Goal: Task Accomplishment & Management: Use online tool/utility

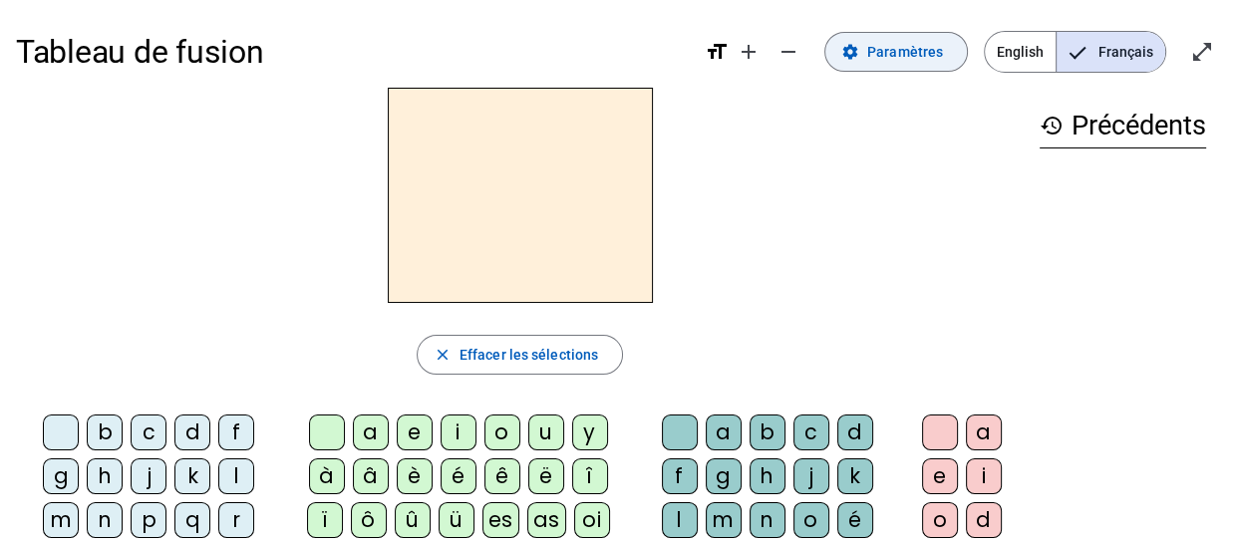
click at [904, 56] on span "Paramètres" at bounding box center [905, 52] width 76 height 24
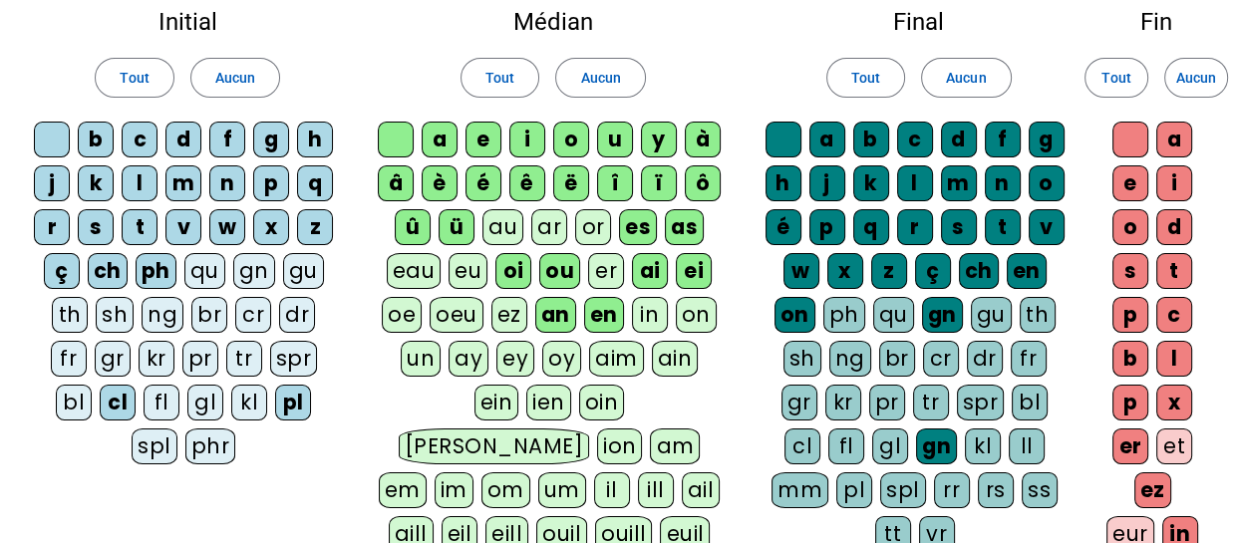
scroll to position [123, 0]
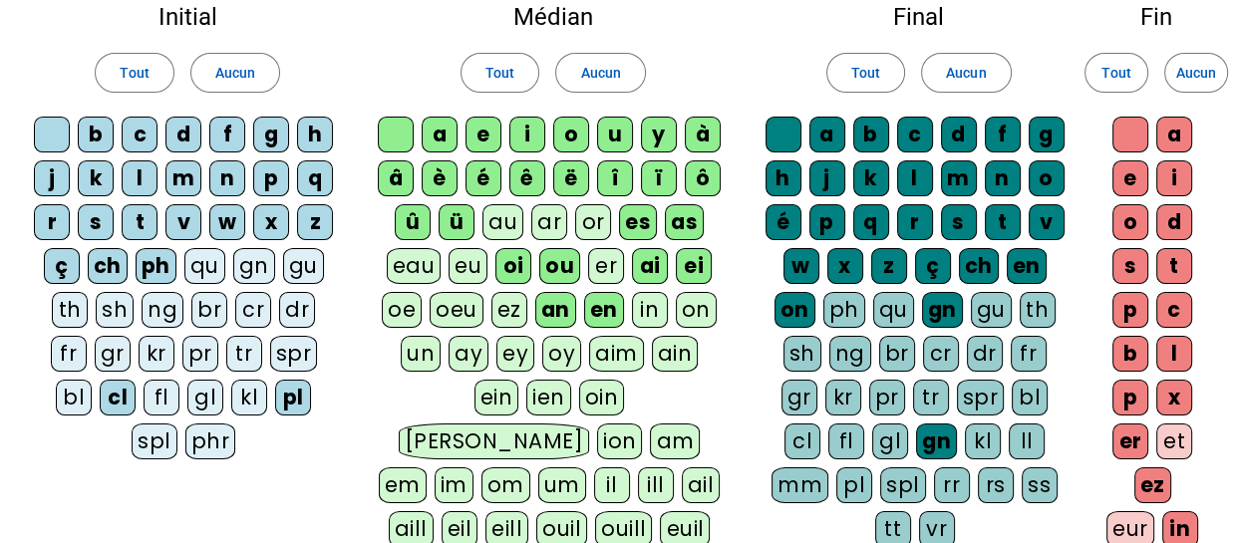
click at [87, 336] on div "fr" at bounding box center [69, 354] width 36 height 36
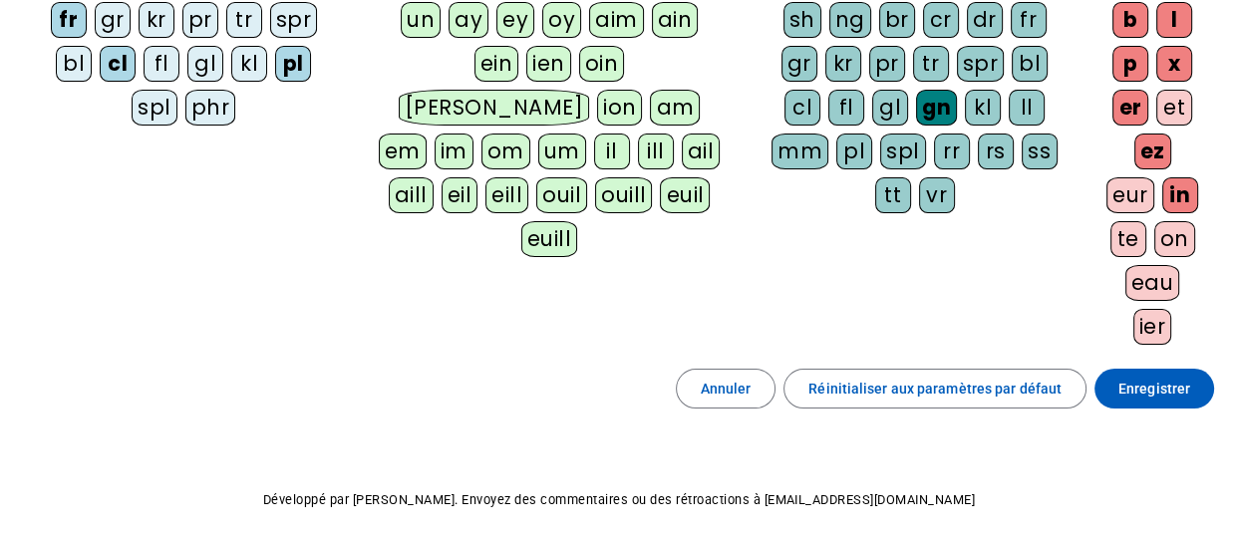
scroll to position [528, 0]
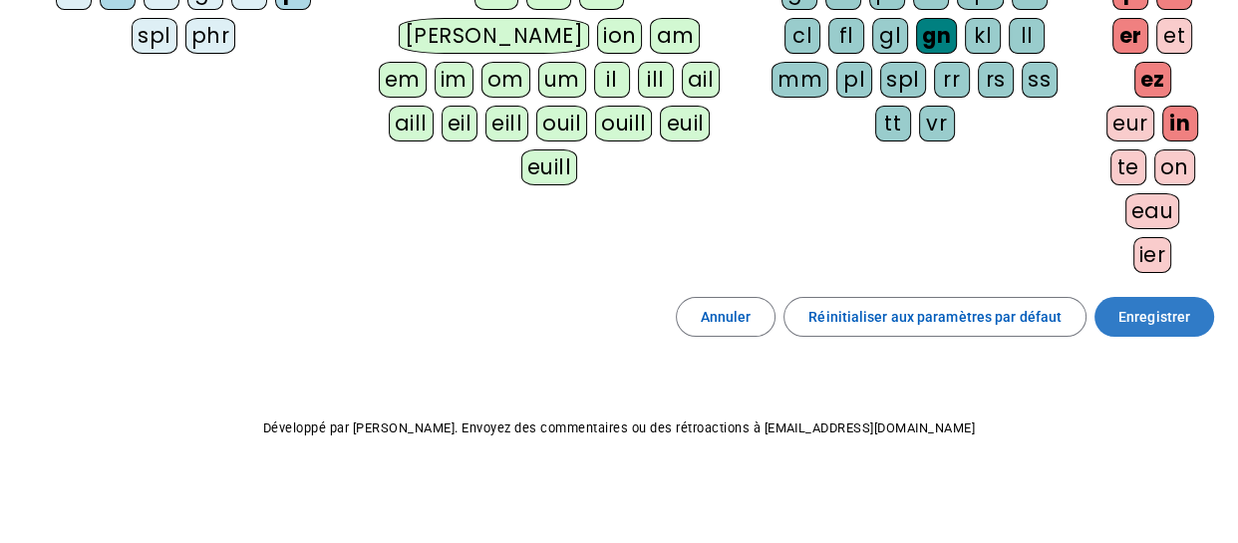
click at [1139, 318] on span "Enregistrer" at bounding box center [1154, 317] width 72 height 24
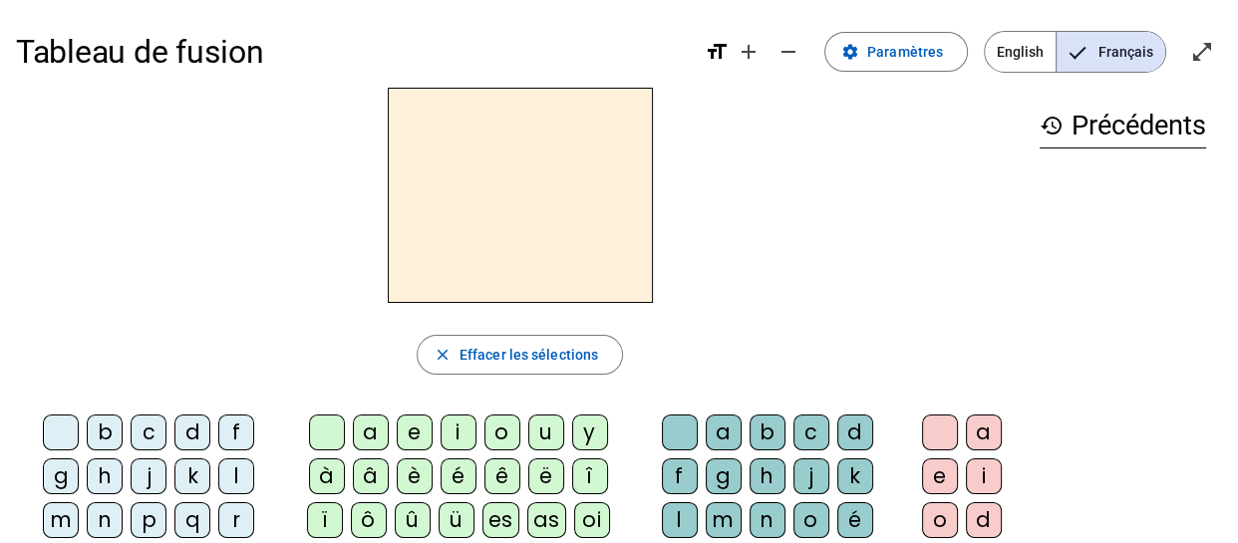
scroll to position [2, 0]
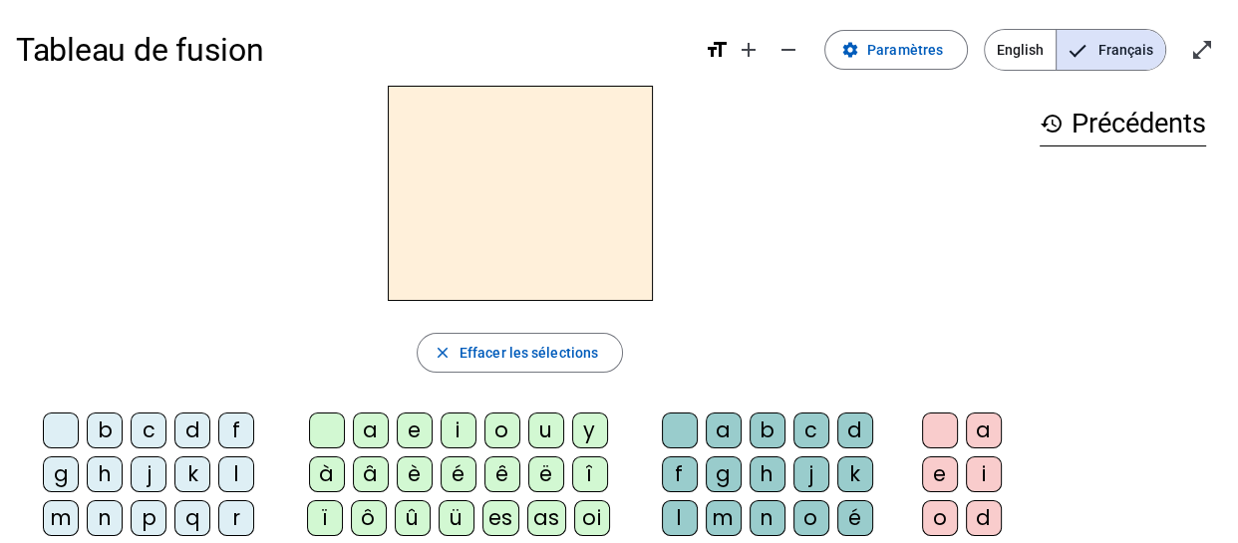
click at [479, 194] on h2 at bounding box center [520, 193] width 265 height 215
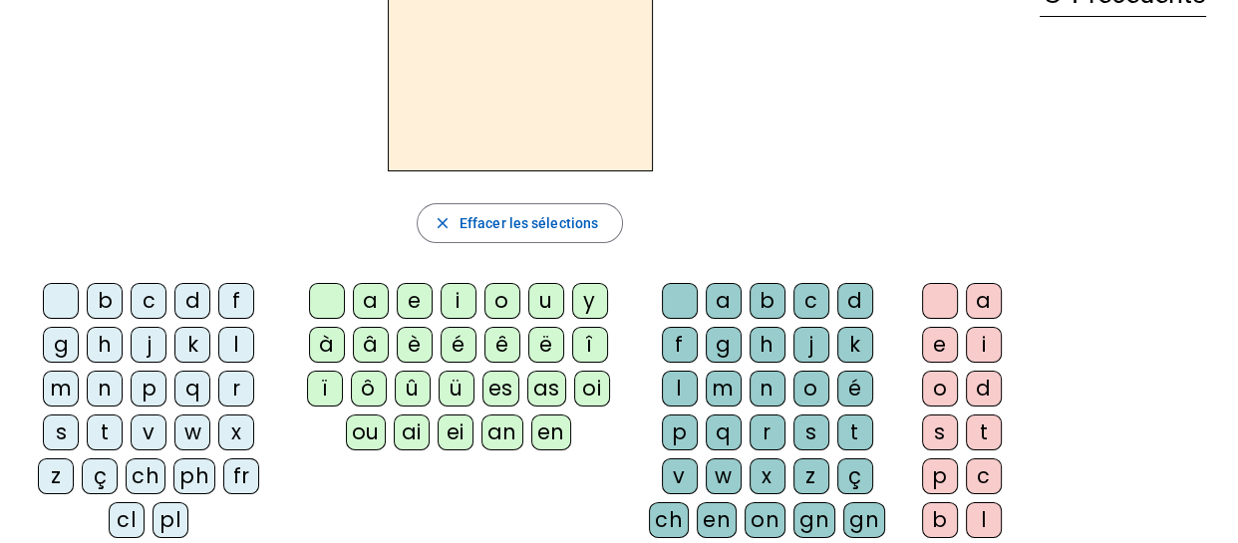
scroll to position [173, 0]
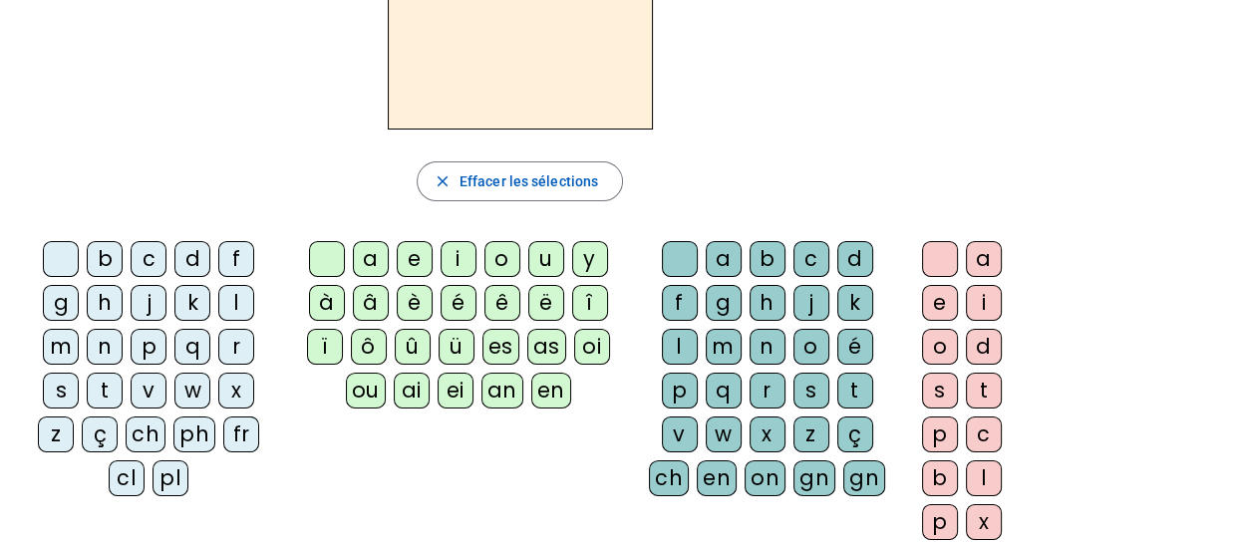
click at [231, 426] on div "fr" at bounding box center [241, 435] width 36 height 36
click at [413, 302] on div "è" at bounding box center [415, 303] width 36 height 36
click at [764, 389] on div "r" at bounding box center [767, 391] width 36 height 36
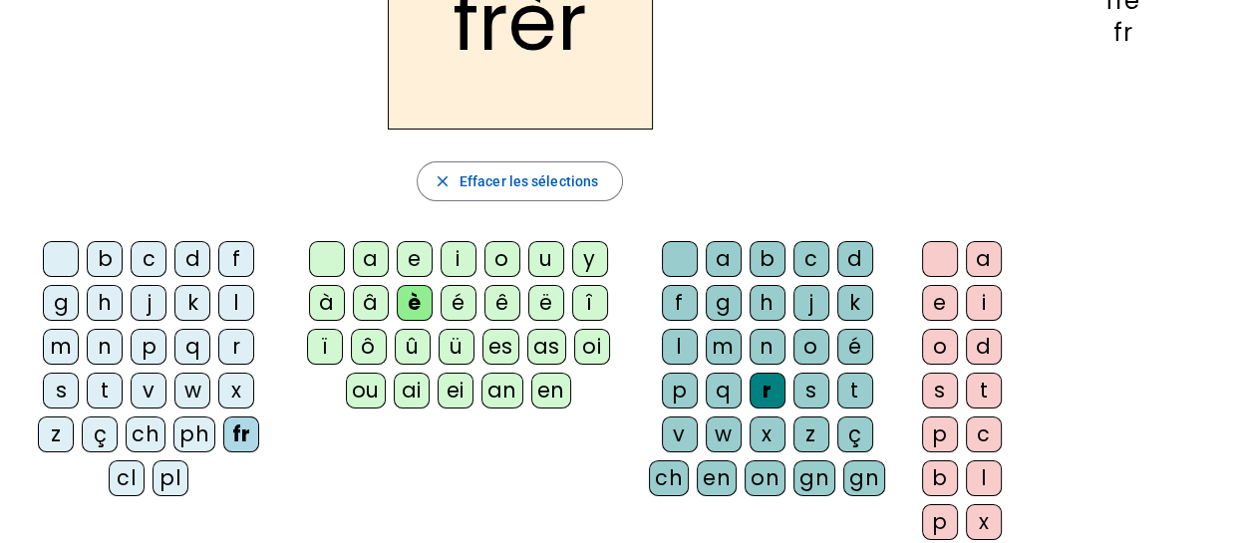
click at [929, 305] on div "e" at bounding box center [940, 303] width 36 height 36
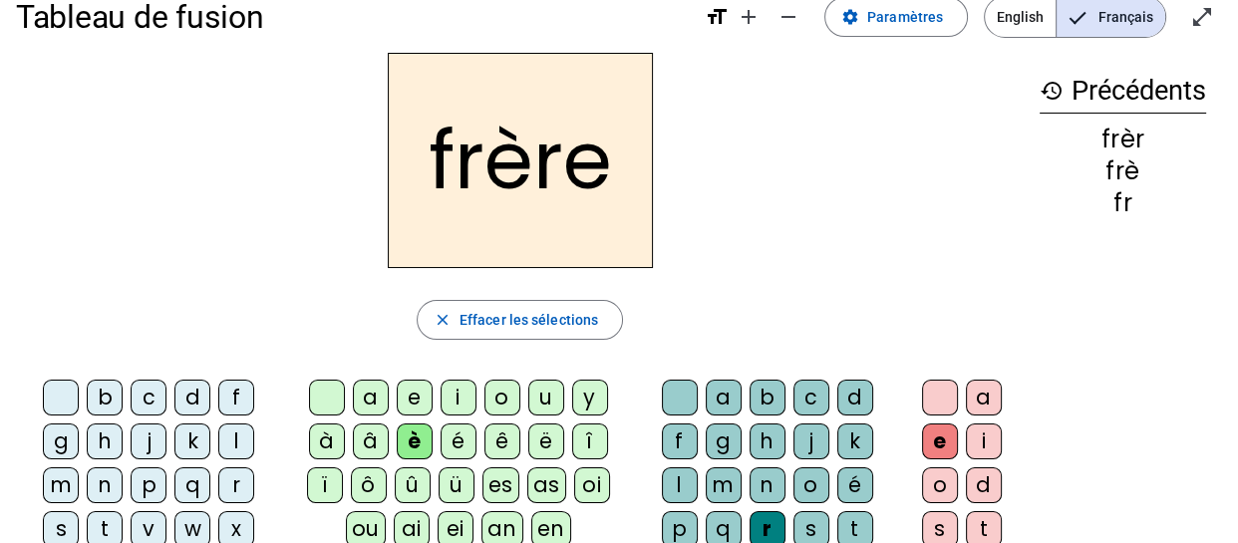
scroll to position [37, 0]
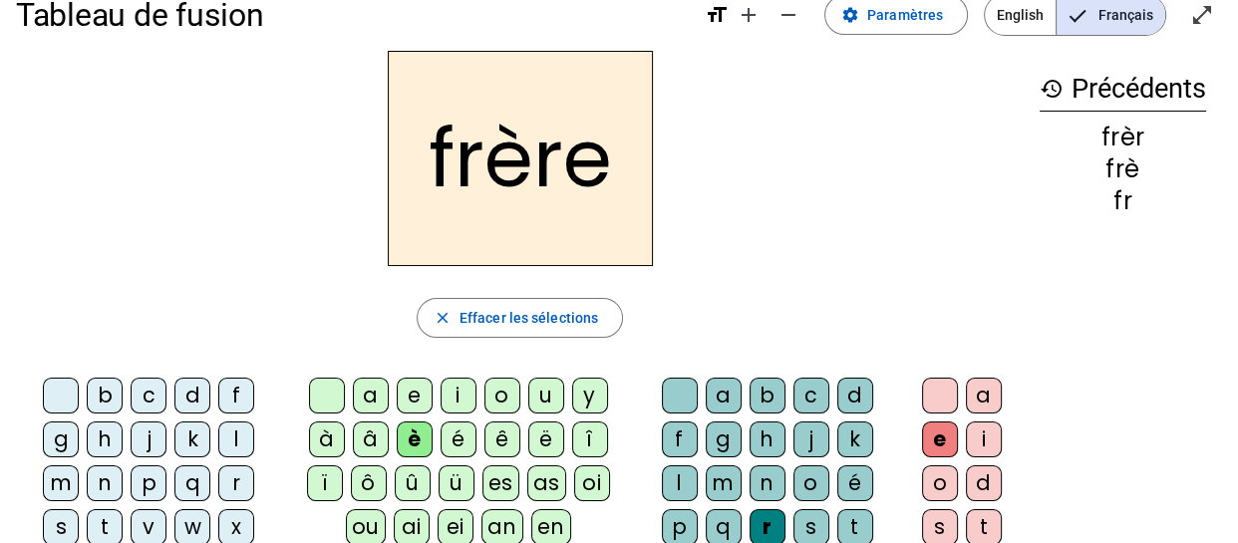
click at [155, 484] on div "p" at bounding box center [149, 483] width 36 height 36
click at [65, 481] on div "m" at bounding box center [61, 483] width 36 height 36
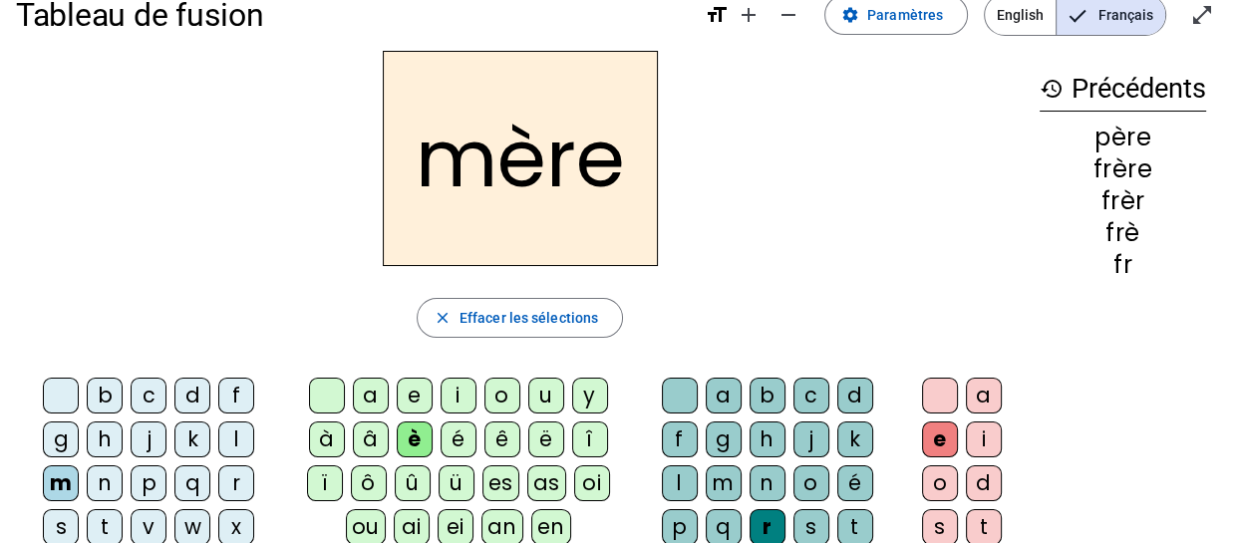
click at [57, 442] on div "g" at bounding box center [61, 440] width 36 height 36
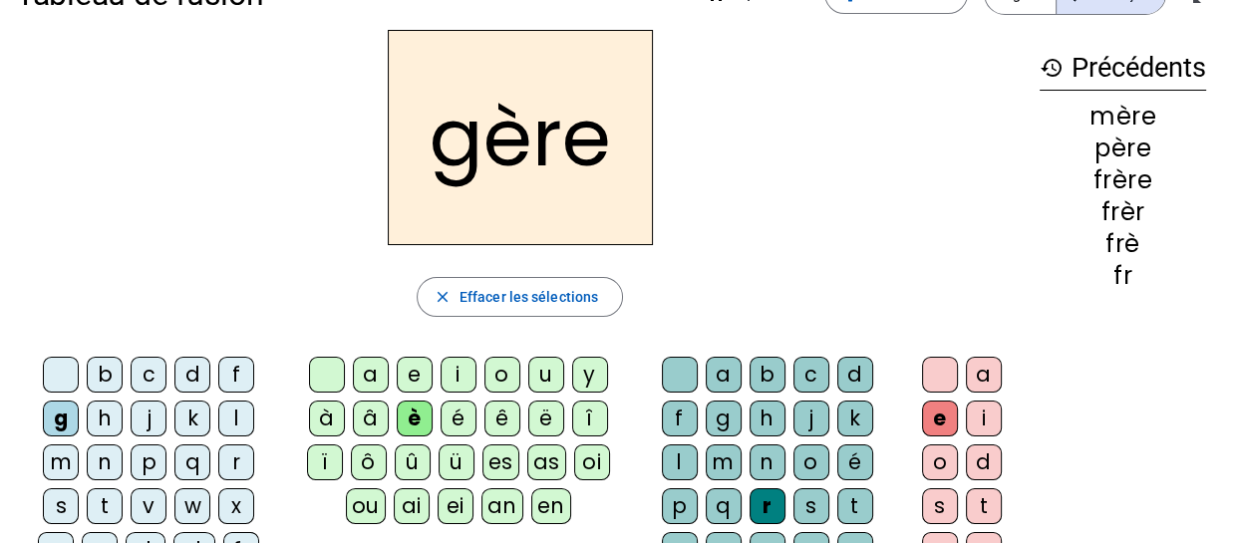
scroll to position [61, 0]
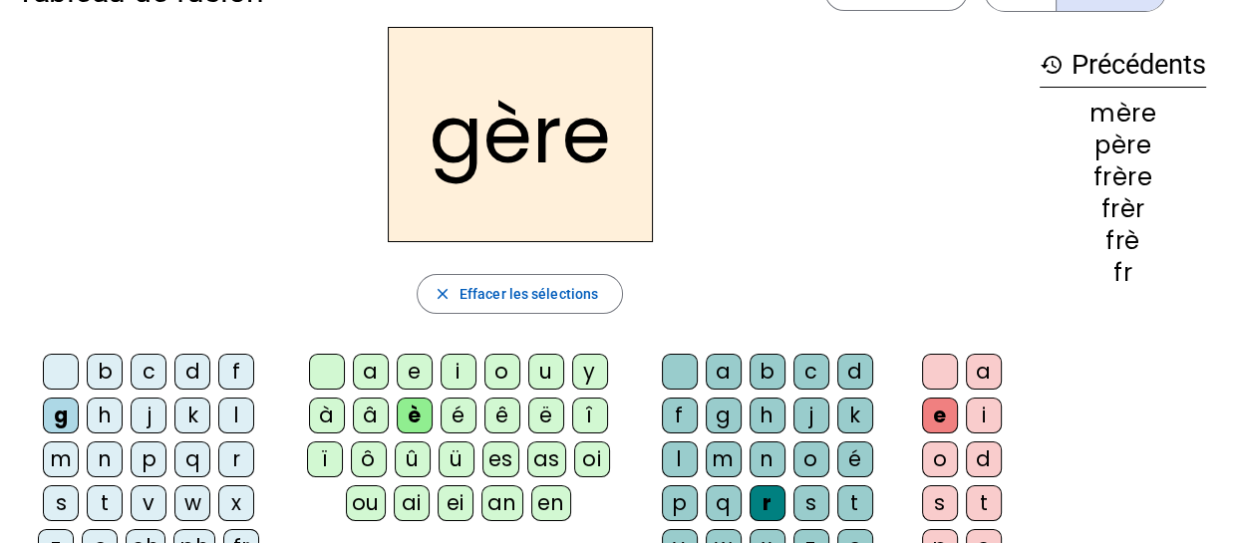
click at [366, 377] on div "a" at bounding box center [371, 372] width 36 height 36
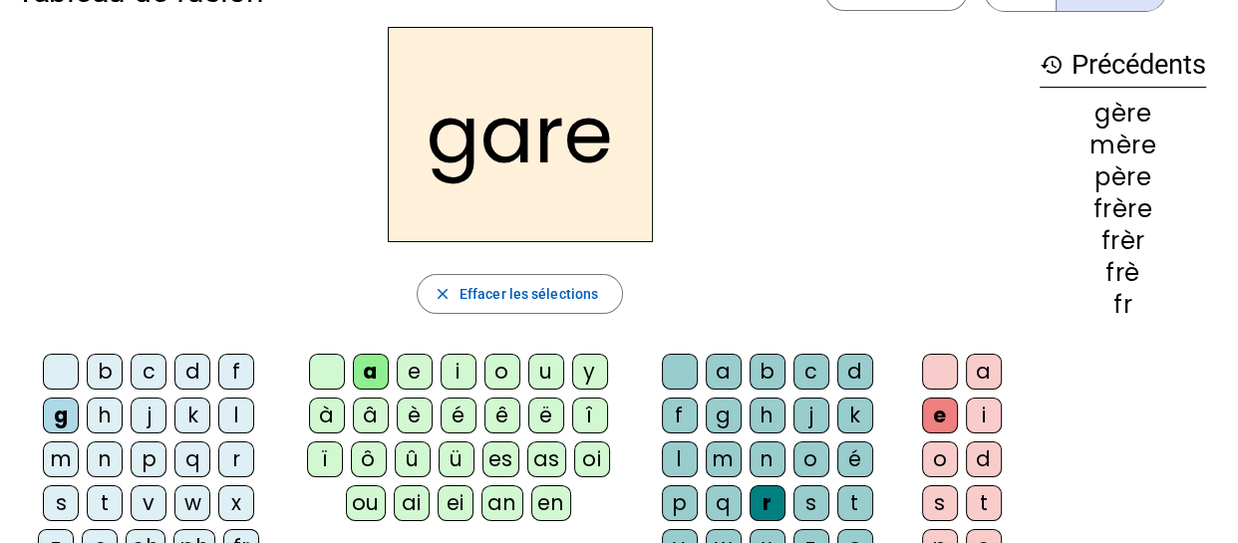
click at [60, 414] on div "g" at bounding box center [61, 416] width 36 height 36
click at [408, 407] on div "è" at bounding box center [415, 416] width 36 height 36
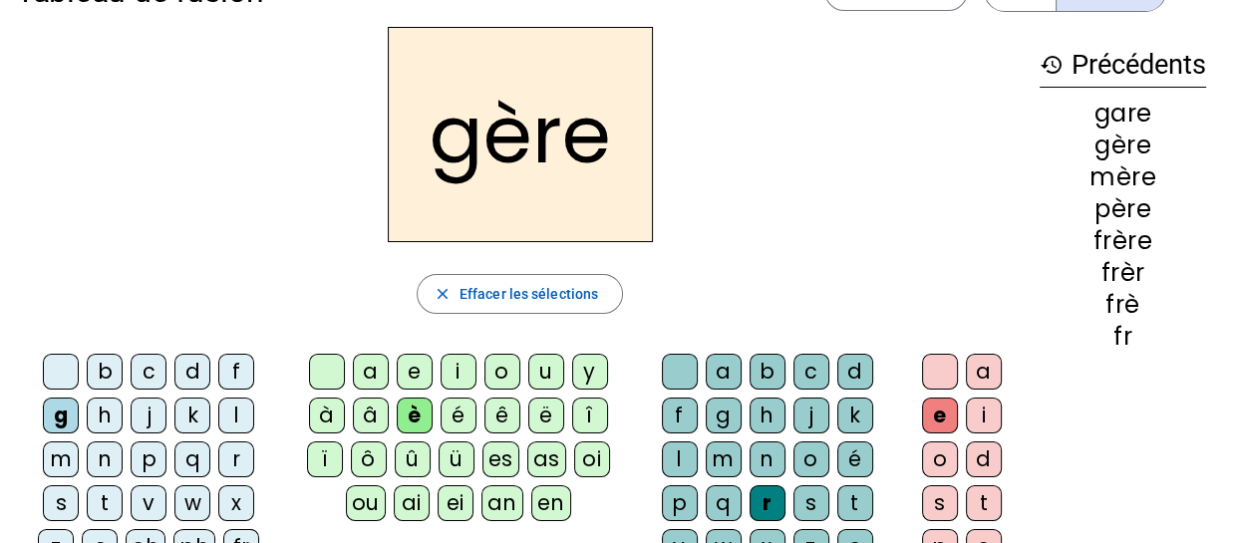
click at [370, 374] on div "a" at bounding box center [371, 372] width 36 height 36
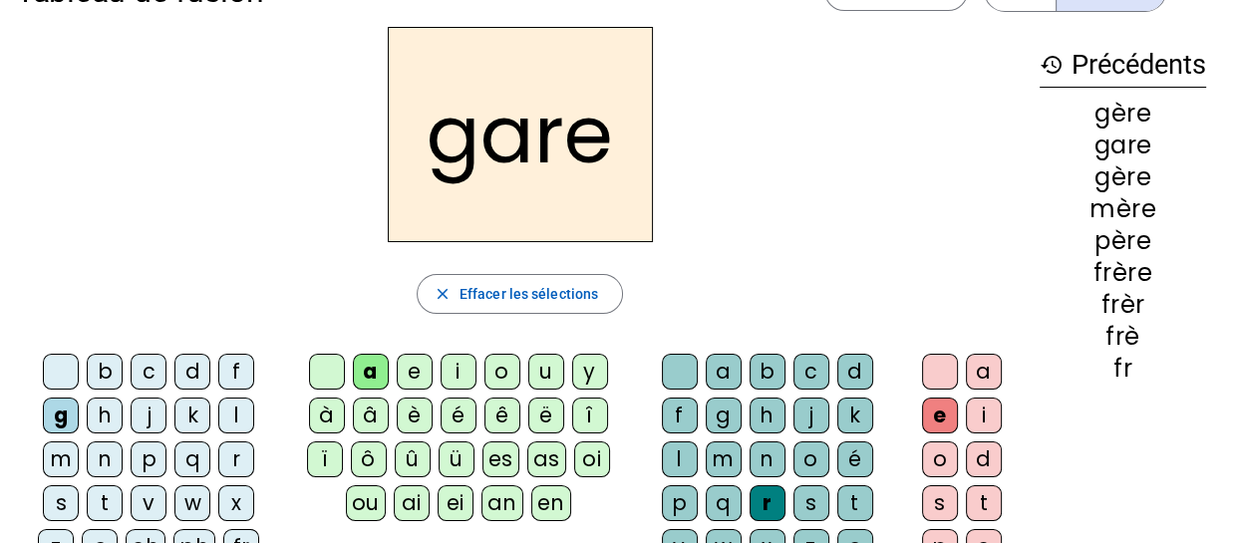
click at [716, 415] on div "g" at bounding box center [724, 416] width 36 height 36
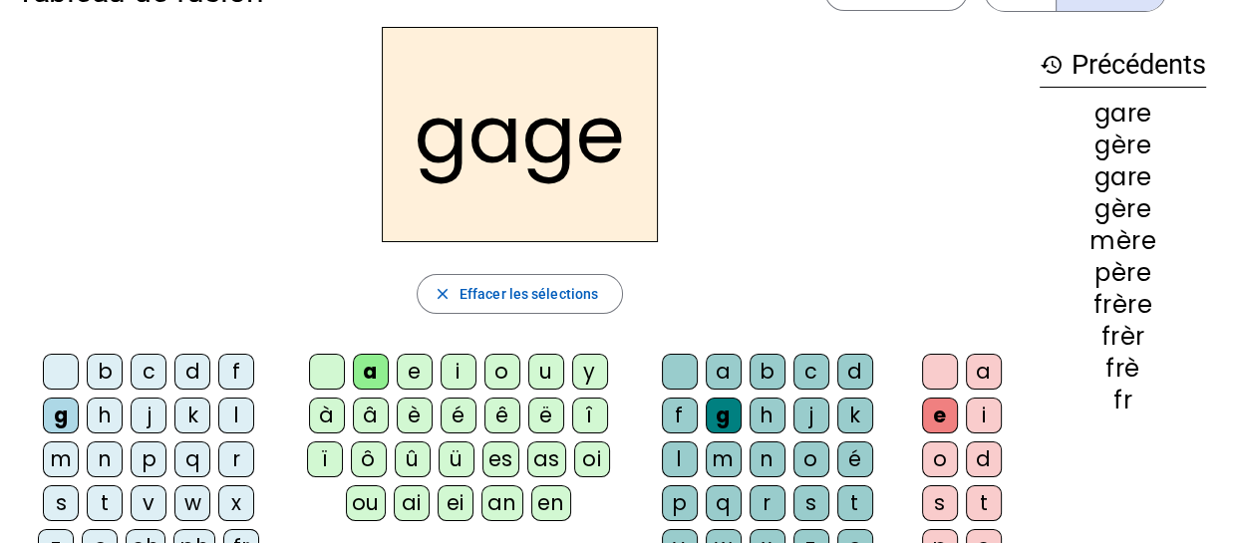
click at [52, 506] on div "s" at bounding box center [61, 503] width 36 height 36
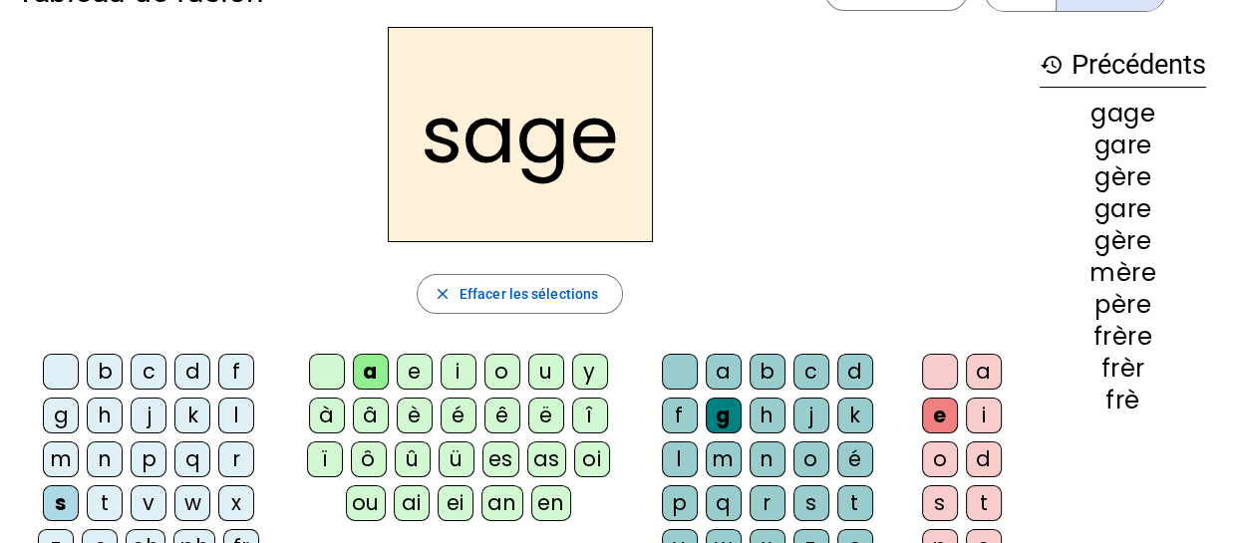
click at [157, 459] on div "p" at bounding box center [149, 459] width 36 height 36
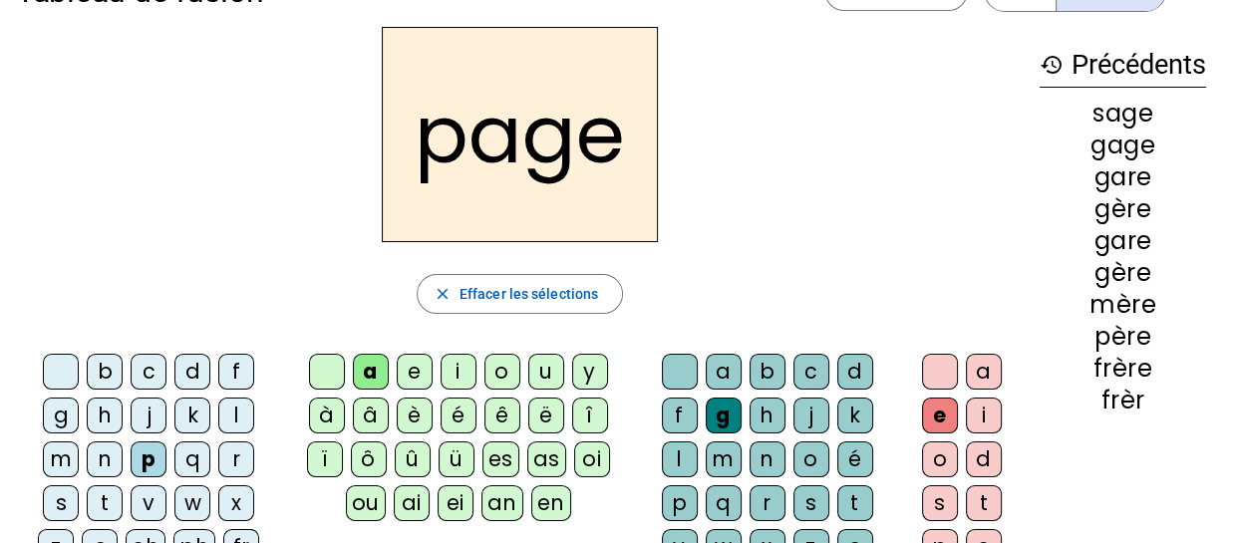
click at [462, 378] on div "i" at bounding box center [458, 372] width 36 height 36
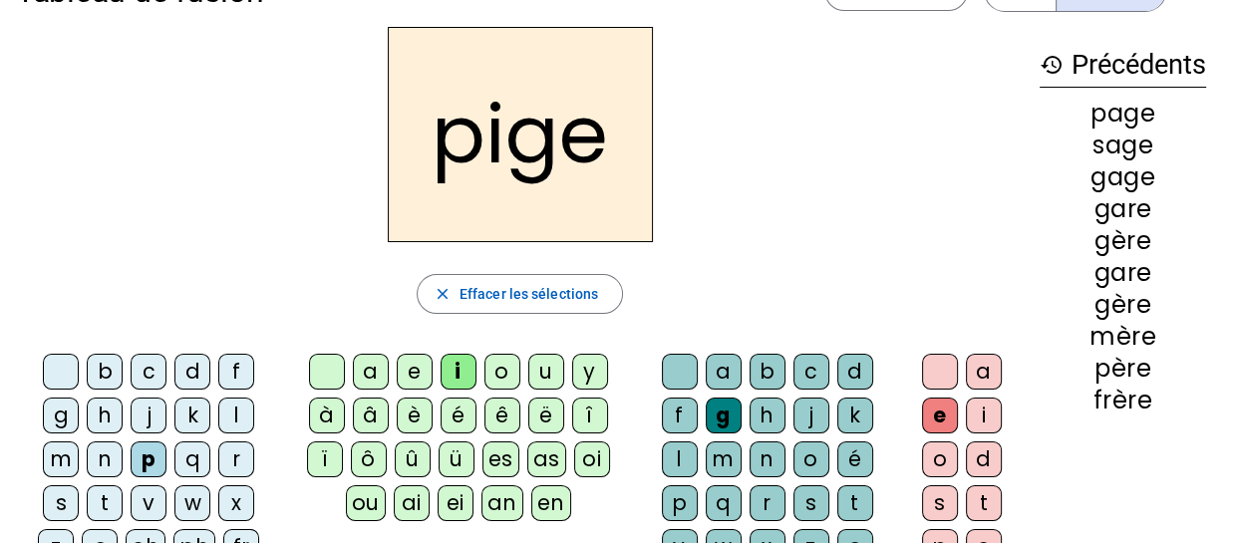
click at [243, 363] on div "f" at bounding box center [236, 372] width 36 height 36
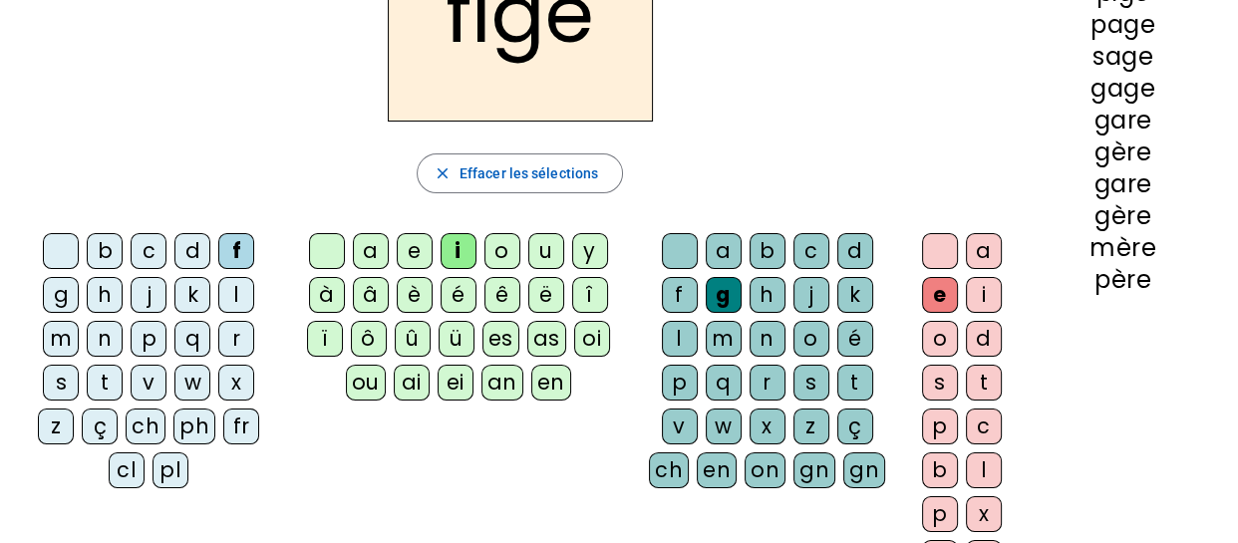
scroll to position [184, 0]
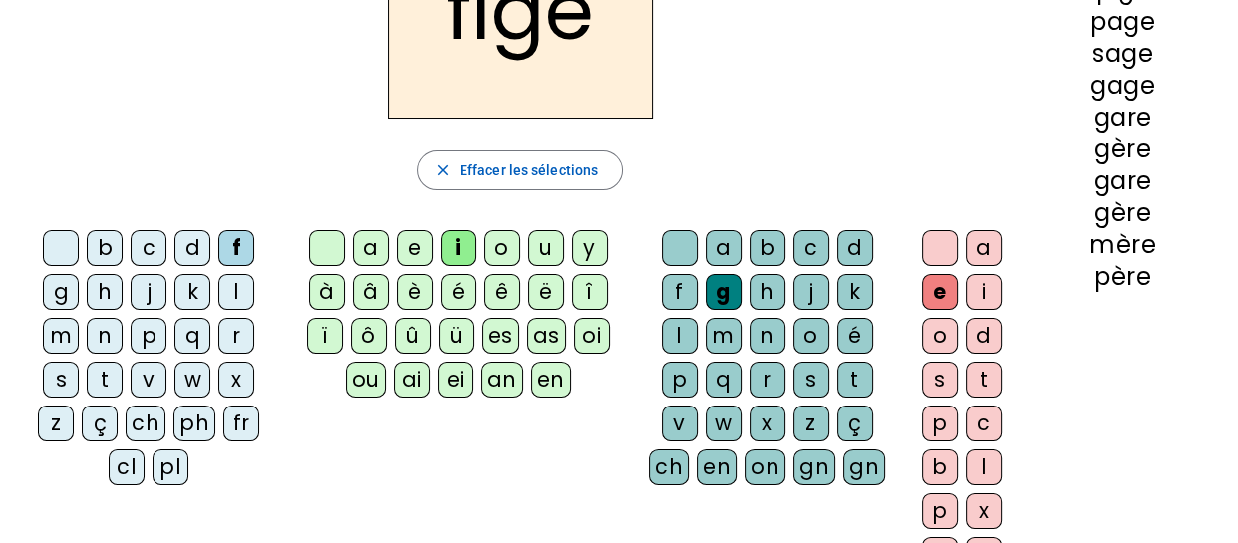
click at [760, 415] on div "x" at bounding box center [767, 424] width 36 height 36
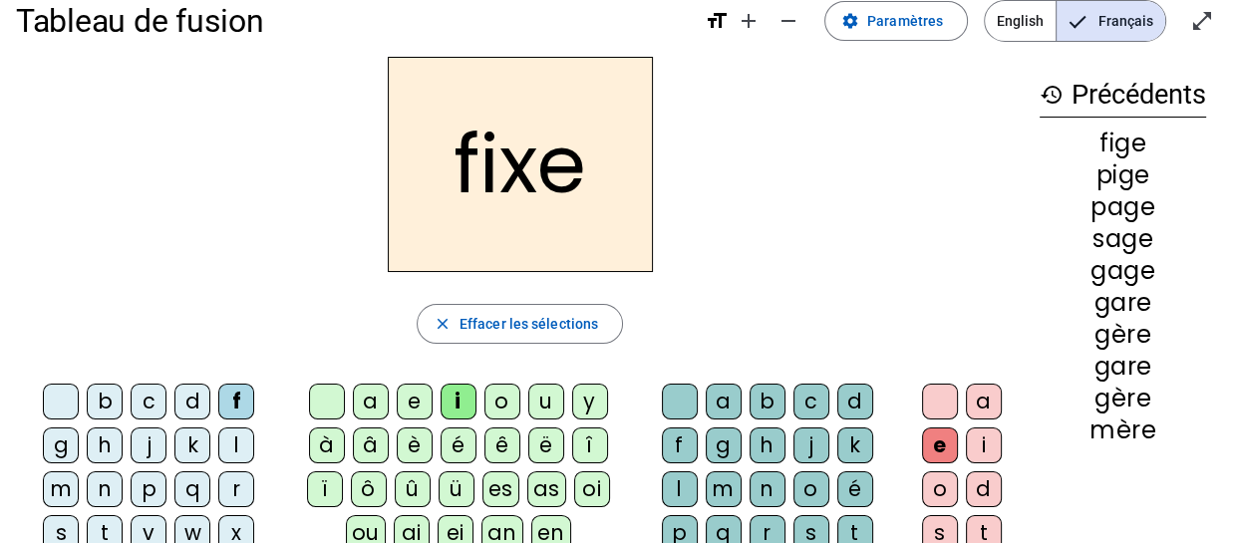
scroll to position [0, 0]
